Goal: Find specific page/section

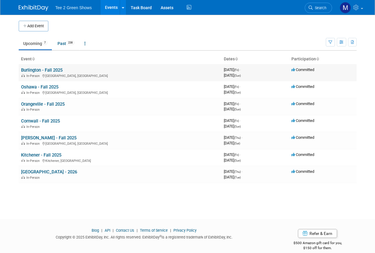
click at [132, 69] on td "Burlington - Fall 2025 In-Person Burlington, Canada" at bounding box center [120, 72] width 203 height 17
click at [36, 70] on link "Burlington - Fall 2025" at bounding box center [41, 70] width 41 height 5
